Goal: Task Accomplishment & Management: Manage account settings

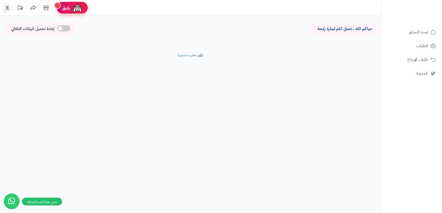
click at [69, 8] on span "رفيق" at bounding box center [66, 8] width 8 height 6
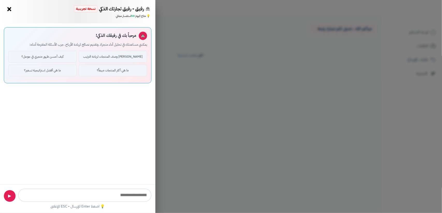
click at [12, 10] on button "×" at bounding box center [9, 9] width 8 height 8
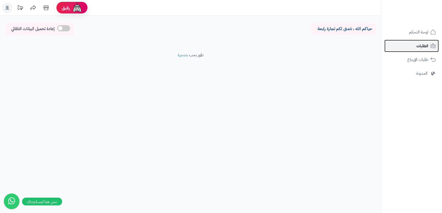
click at [420, 50] on link "الطلبات" at bounding box center [412, 46] width 54 height 12
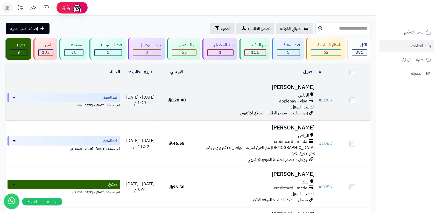
drag, startPoint x: 0, startPoint y: 0, endPoint x: 215, endPoint y: 102, distance: 237.9
click at [215, 102] on div "applepay - visa" at bounding box center [255, 101] width 117 height 6
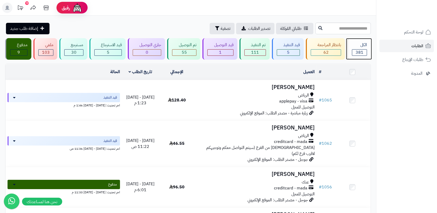
click at [362, 43] on div "الكل" at bounding box center [359, 45] width 15 height 6
click at [358, 54] on span "381" at bounding box center [360, 52] width 8 height 6
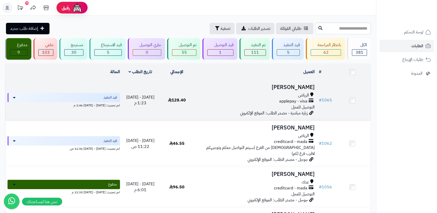
drag, startPoint x: 342, startPoint y: 97, endPoint x: 56, endPoint y: 109, distance: 286.1
click at [56, 109] on tr "# 1065 شايع الشايع الرياض applepay - visa التوصيل للمنزل زيارة مباشرة - مصدر ال…" at bounding box center [187, 100] width 365 height 40
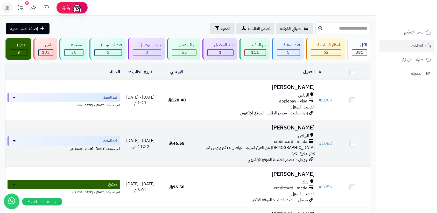
click at [96, 128] on td "قيد التنفيذ اخر تحديث: الأحد - ٢٤ أغسطس ٢٠٢٥ - 11:36 ص" at bounding box center [63, 144] width 117 height 46
